Goal: Information Seeking & Learning: Learn about a topic

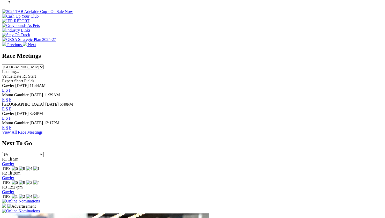
scroll to position [191, 0]
click at [11, 125] on link "F" at bounding box center [10, 127] width 2 height 4
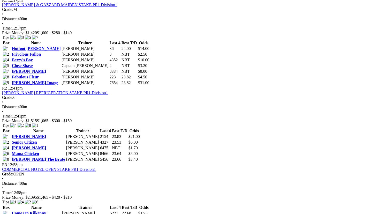
scroll to position [272, 0]
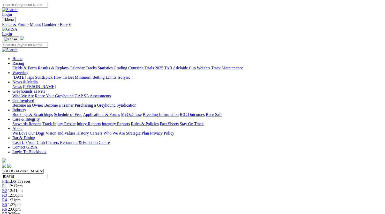
click at [7, 202] on span "R5" at bounding box center [4, 204] width 5 height 4
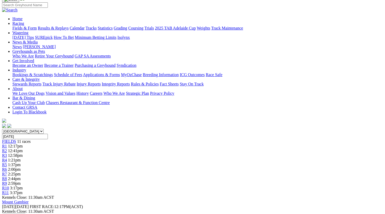
scroll to position [40, 0]
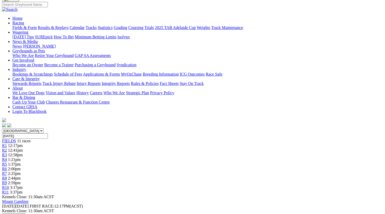
click at [9, 190] on link "R11" at bounding box center [5, 192] width 7 height 4
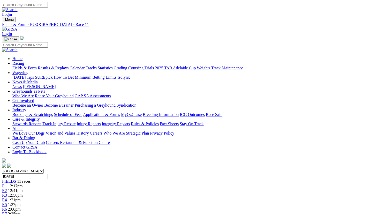
click at [16, 179] on span "FIELDS" at bounding box center [9, 181] width 14 height 4
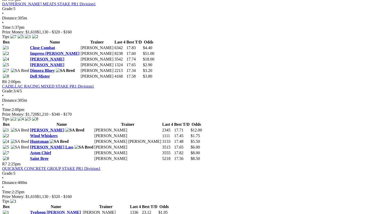
scroll to position [595, 0]
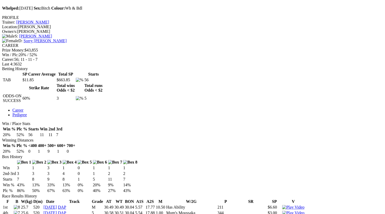
scroll to position [164, 0]
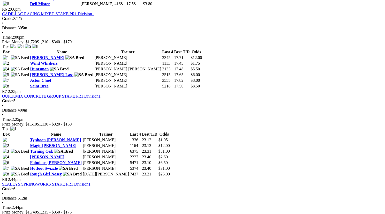
scroll to position [647, 0]
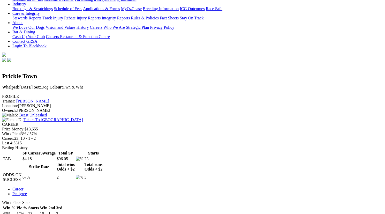
scroll to position [105, 0]
